Goal: Navigation & Orientation: Find specific page/section

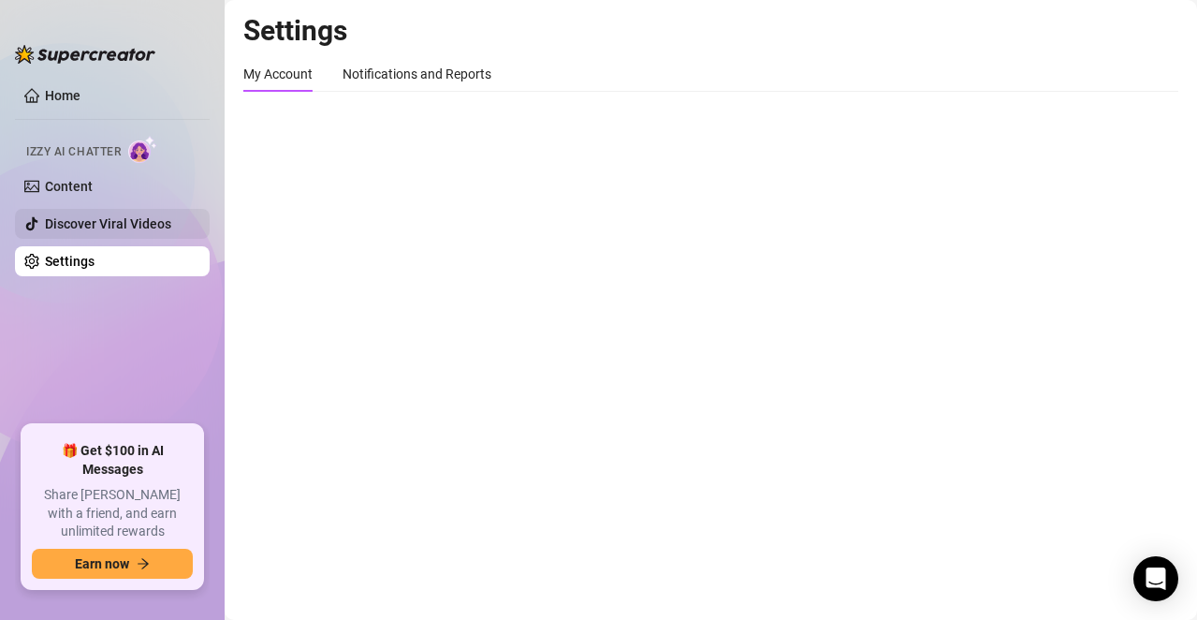
click at [130, 229] on link "Discover Viral Videos" at bounding box center [108, 223] width 126 height 15
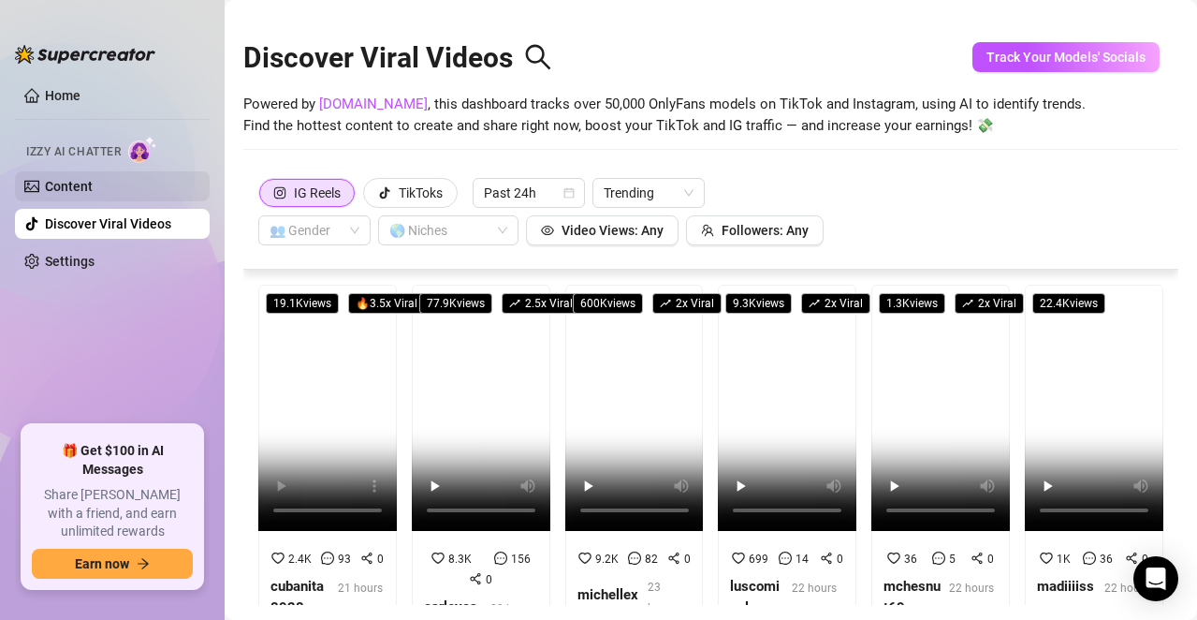
click at [92, 186] on link "Content" at bounding box center [69, 186] width 48 height 15
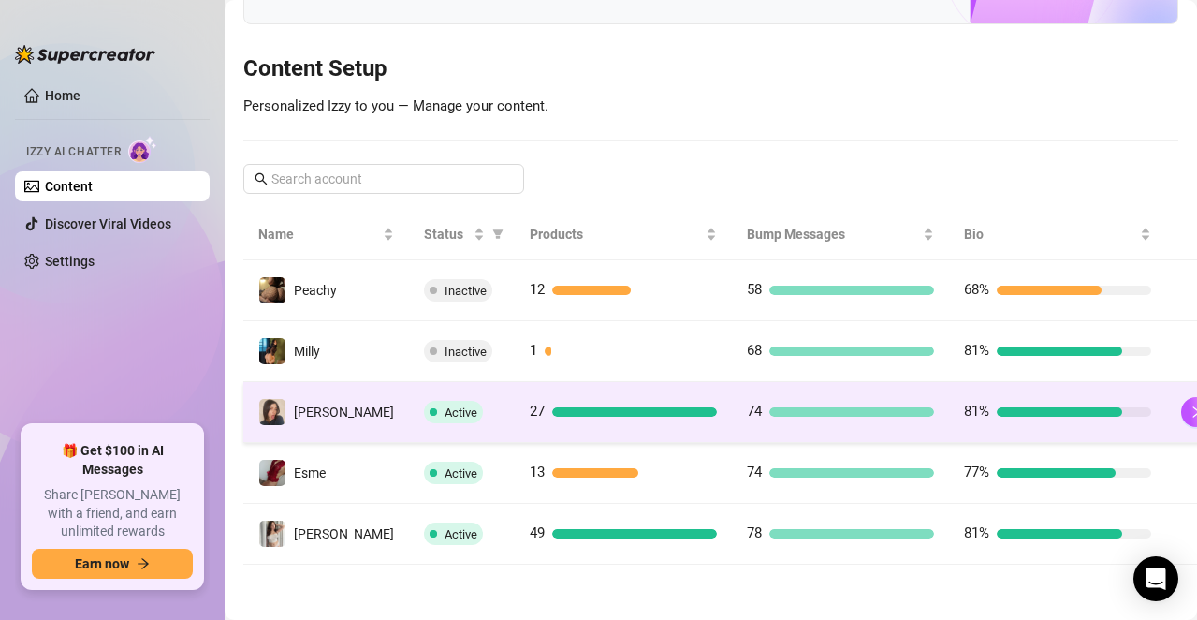
scroll to position [183, 0]
